Goal: Check status: Check status

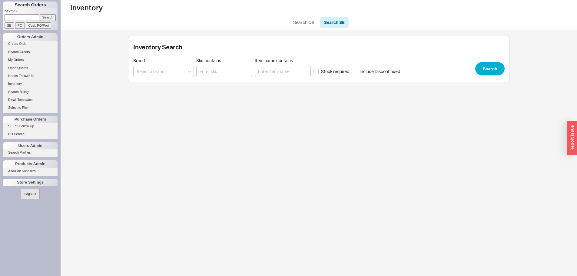
click at [31, 18] on input at bounding box center [22, 17] width 35 height 6
paste input "940897"
type input "940897"
click at [40, 17] on input "Search" at bounding box center [48, 17] width 16 height 6
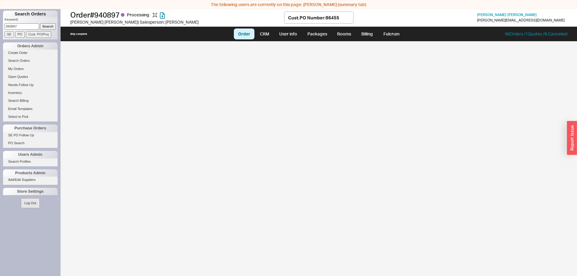
select select "LOW"
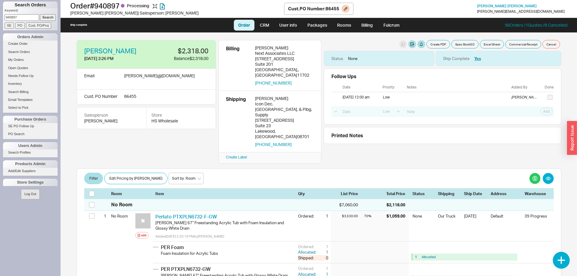
click at [112, 6] on h1 "Order # 940897 Processing" at bounding box center [177, 6] width 214 height 8
copy h1 "940897"
